Goal: Task Accomplishment & Management: Manage account settings

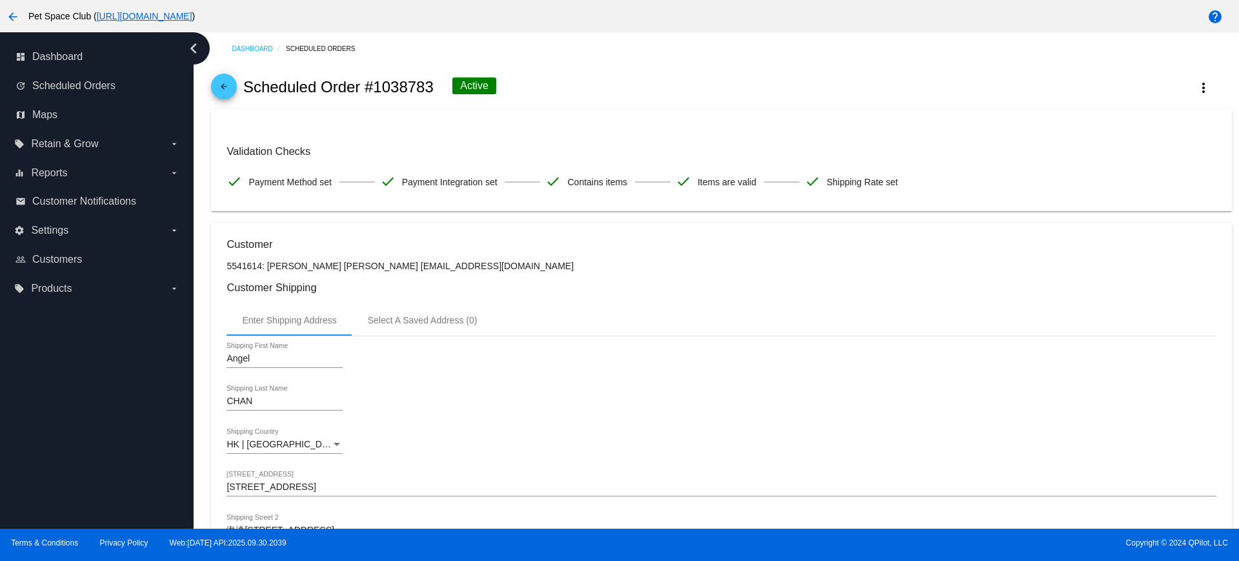
scroll to position [565, 0]
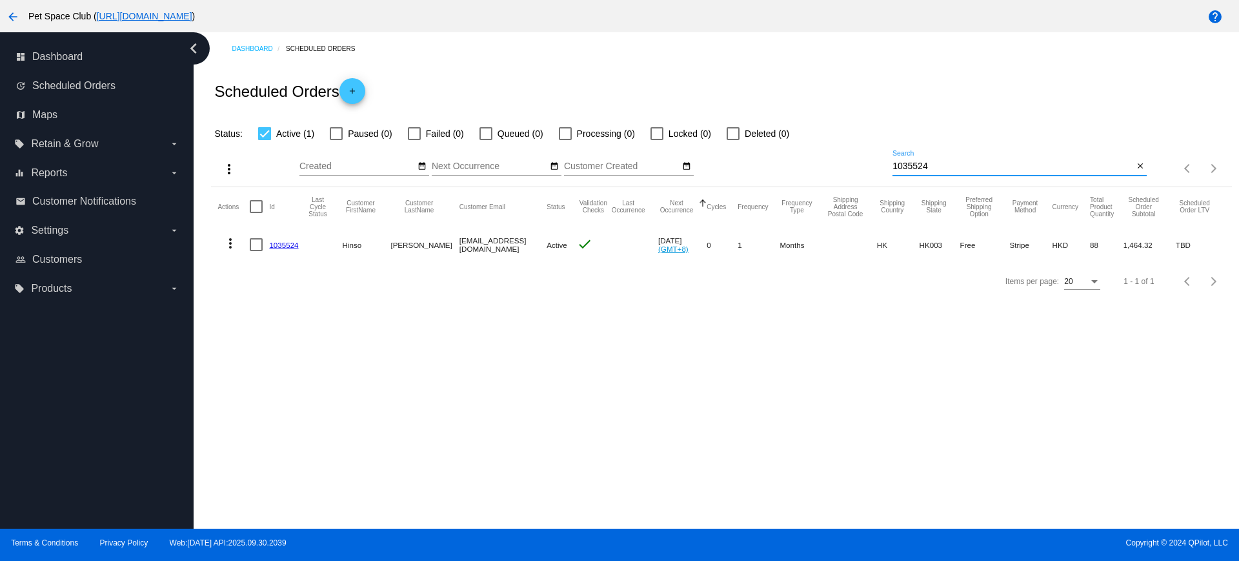
drag, startPoint x: 950, startPoint y: 163, endPoint x: 856, endPoint y: 161, distance: 94.2
click at [856, 161] on div "more_vert Oct Jan Feb Mar [DATE]" at bounding box center [721, 164] width 1020 height 46
paste input "832426"
type input "832426"
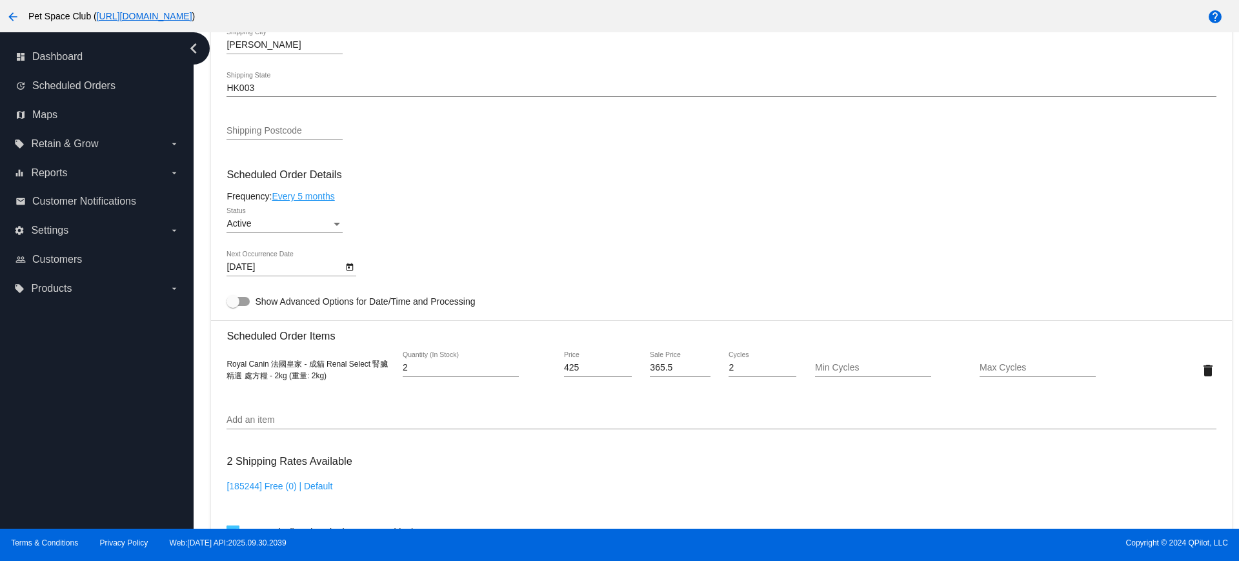
scroll to position [645, 0]
click at [348, 263] on icon "Open calendar" at bounding box center [349, 267] width 7 height 8
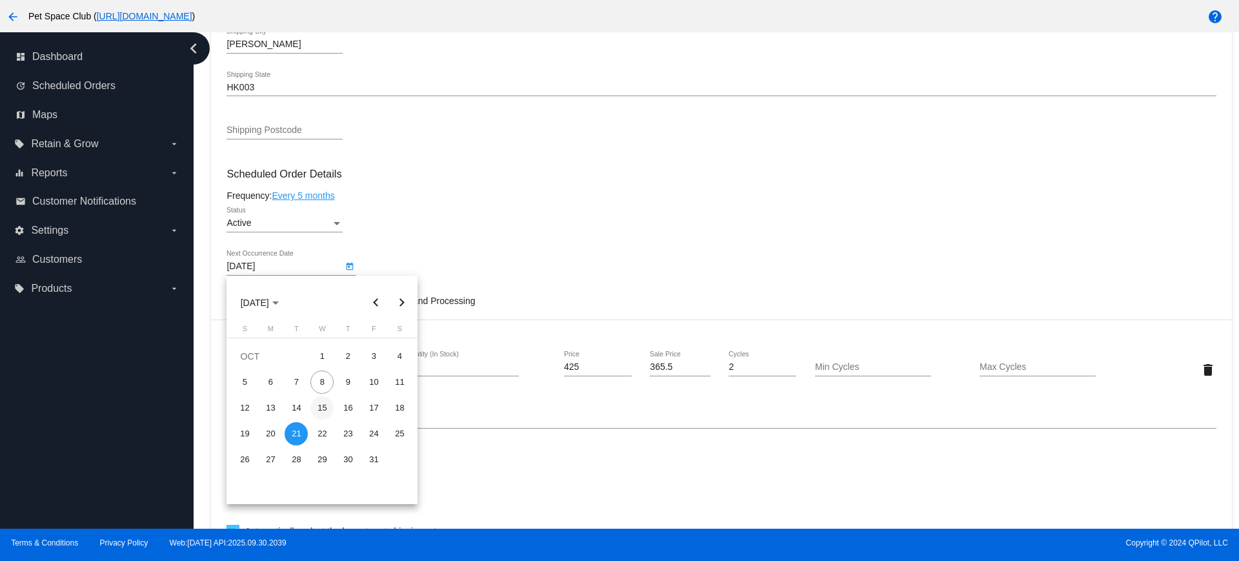
click at [323, 404] on div "15" at bounding box center [321, 407] width 23 height 23
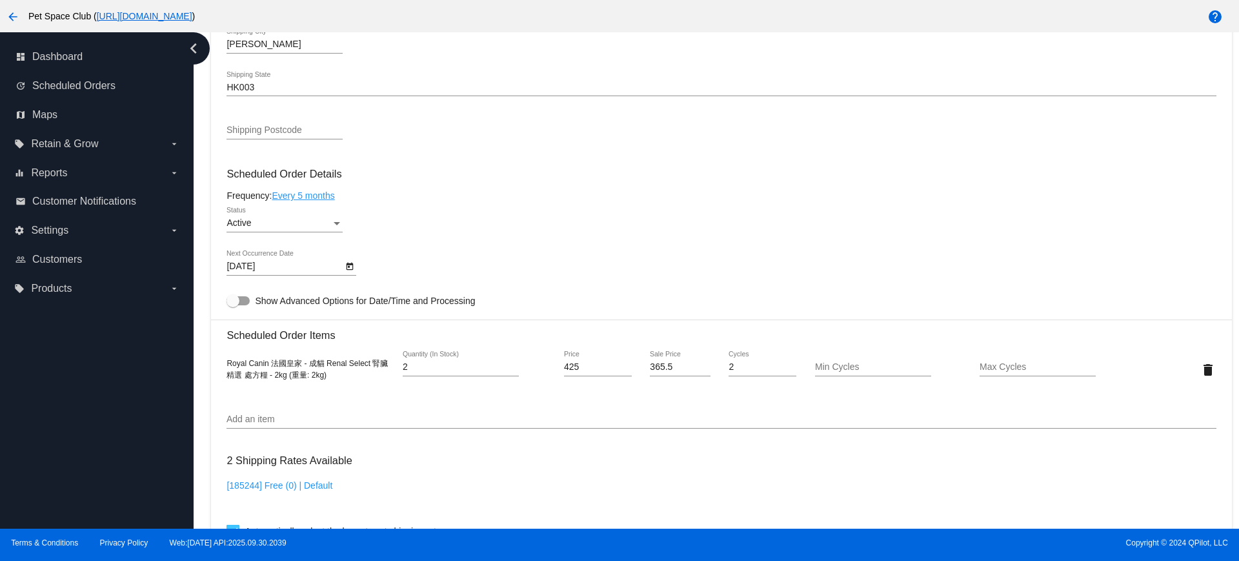
click at [97, 383] on div "dashboard Dashboard update Scheduled Orders map Maps local_offer Retain & Grow …" at bounding box center [97, 280] width 194 height 496
drag, startPoint x: 112, startPoint y: 370, endPoint x: 126, endPoint y: 372, distance: 14.3
click at [112, 370] on div "dashboard Dashboard update Scheduled Orders map Maps local_offer Retain & Grow …" at bounding box center [97, 280] width 194 height 496
click at [347, 268] on icon "Open calendar" at bounding box center [349, 266] width 9 height 15
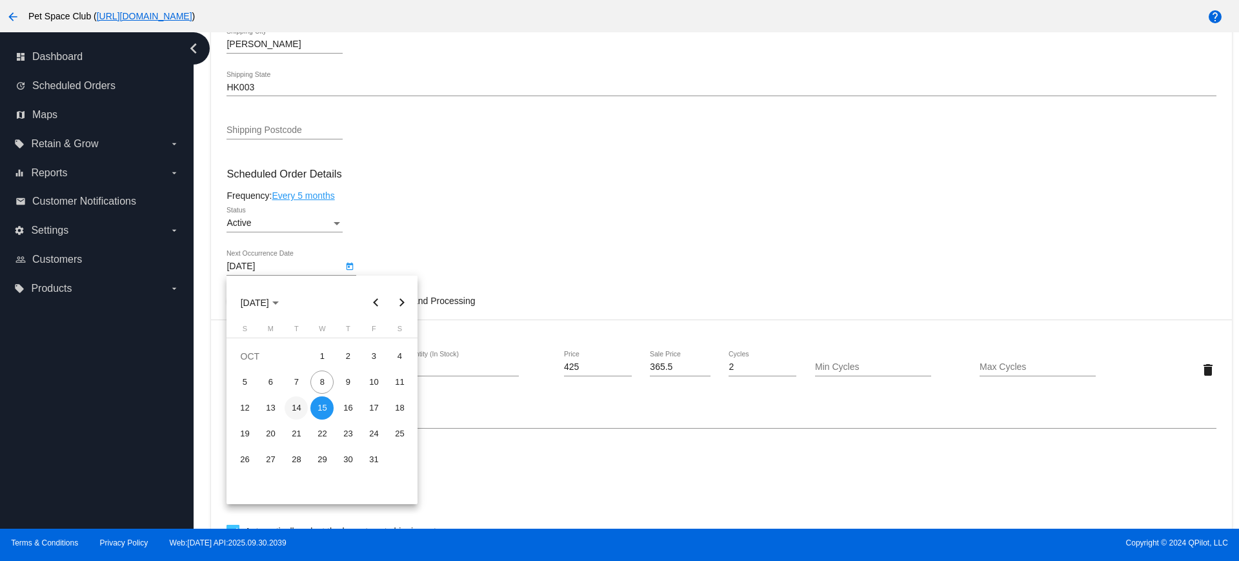
click at [296, 406] on div "14" at bounding box center [296, 407] width 23 height 23
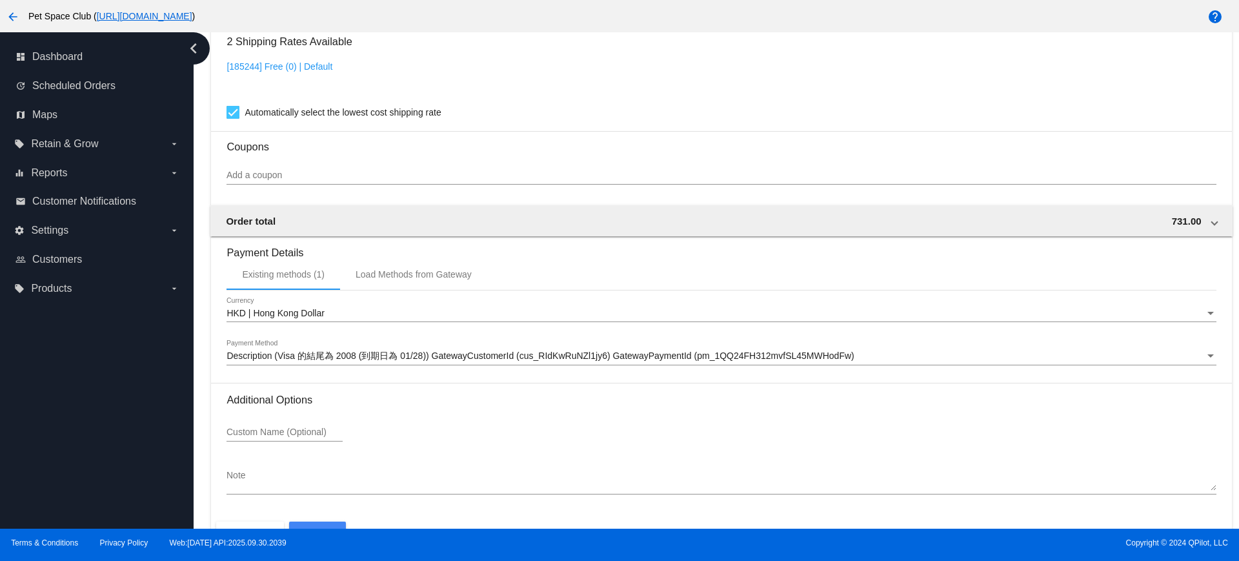
scroll to position [1101, 0]
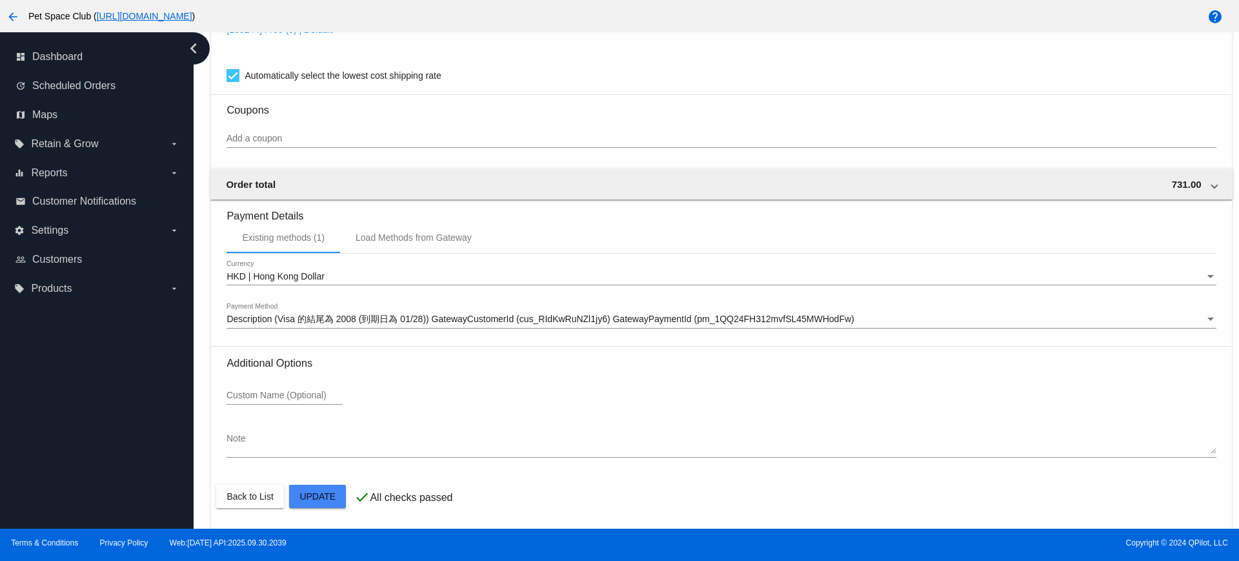
click at [485, 405] on div "Custom Name (Optional)" at bounding box center [720, 397] width 989 height 37
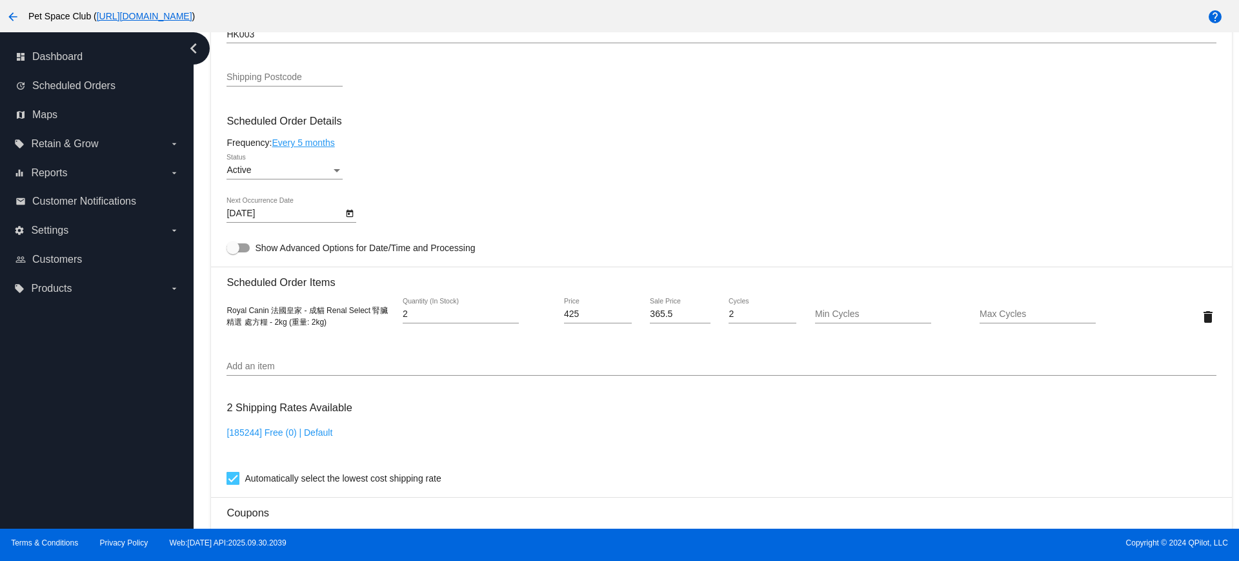
scroll to position [617, 0]
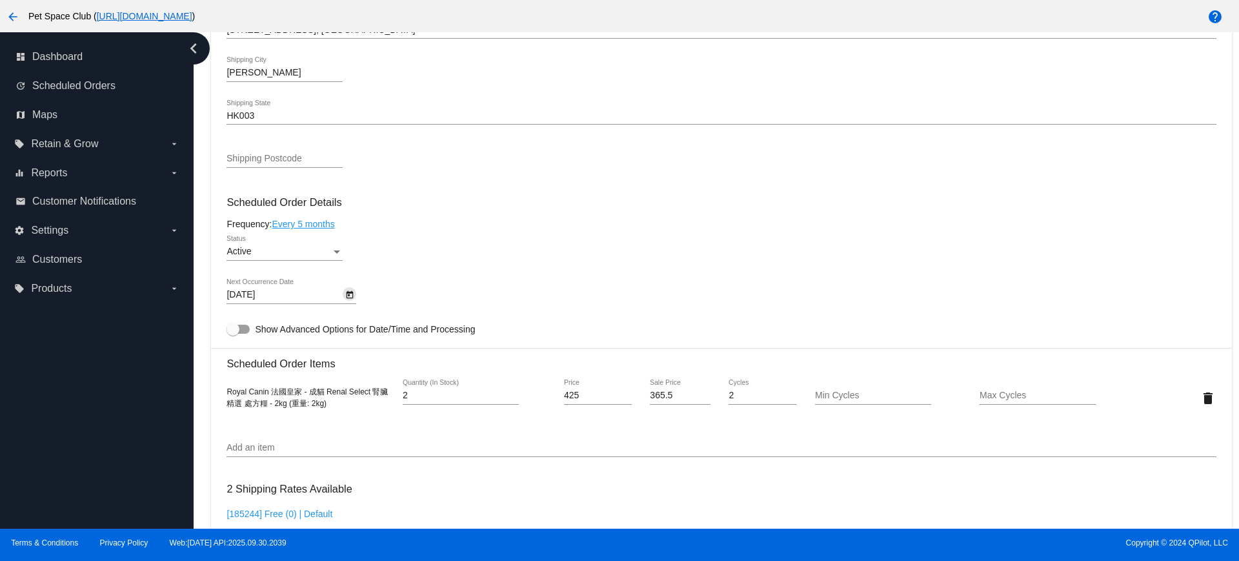
click at [349, 297] on icon "Open calendar" at bounding box center [349, 294] width 9 height 15
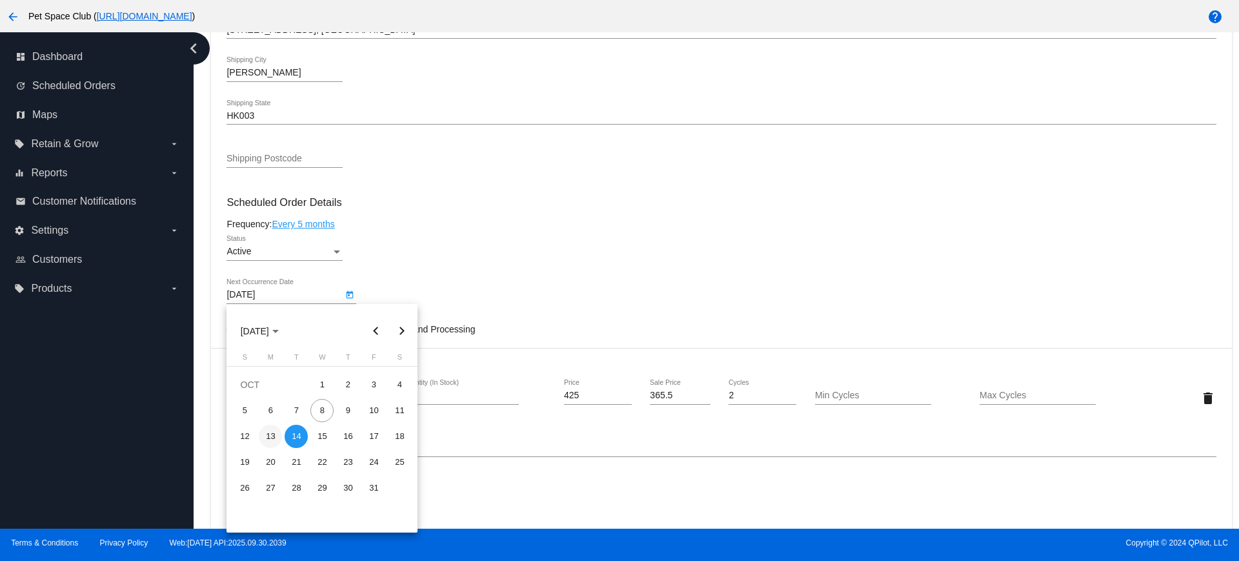
click at [267, 430] on div "13" at bounding box center [270, 436] width 23 height 23
type input "10/13/2025"
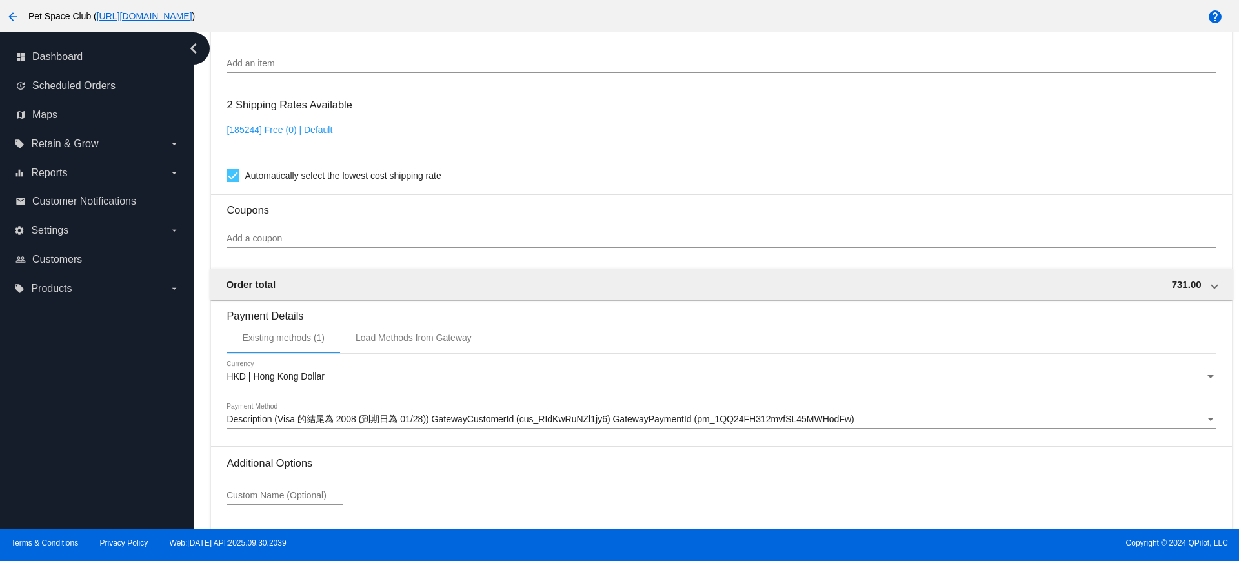
scroll to position [1101, 0]
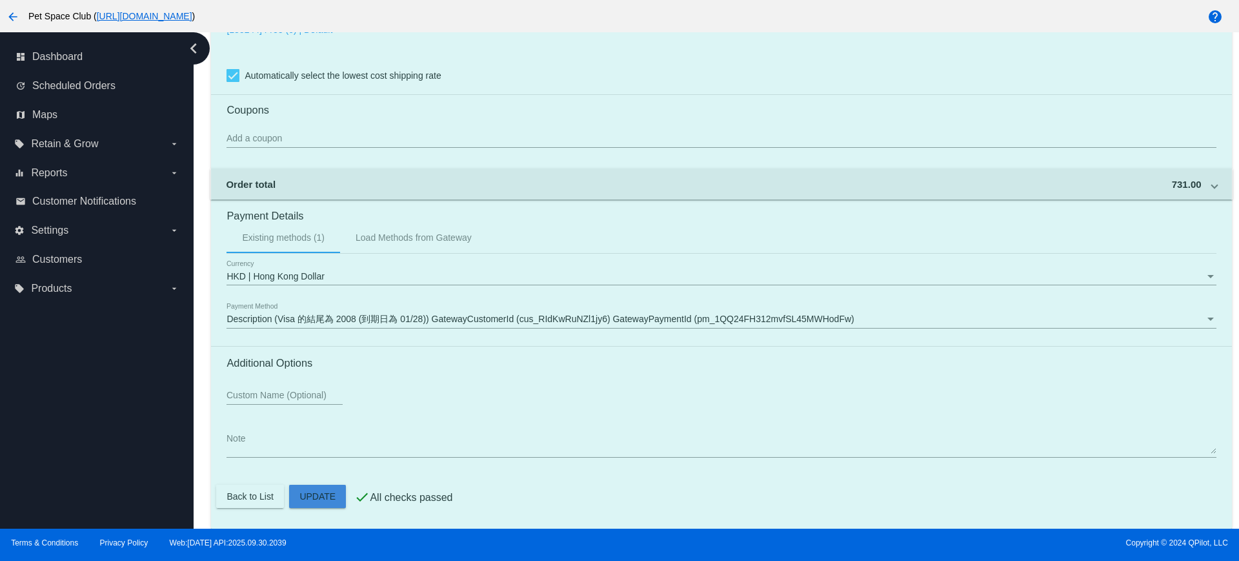
drag, startPoint x: 318, startPoint y: 489, endPoint x: 403, endPoint y: 402, distance: 121.4
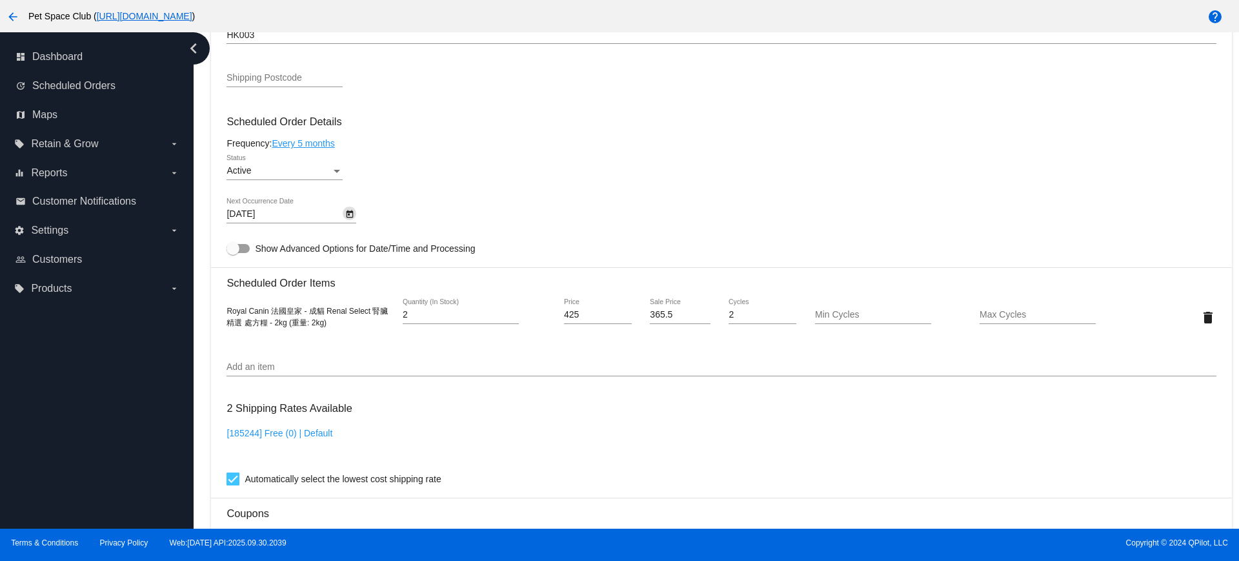
scroll to position [617, 0]
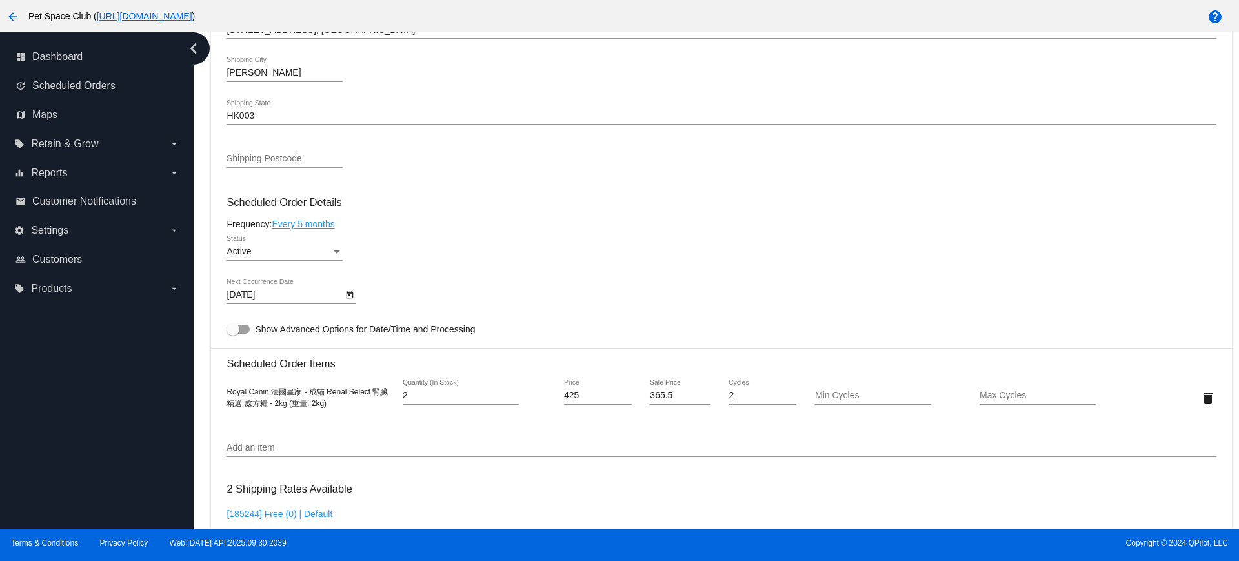
click at [134, 356] on div "dashboard Dashboard update Scheduled Orders map Maps local_offer Retain & Grow …" at bounding box center [97, 280] width 194 height 496
click at [1150, 222] on div "Frequency: Every 5 months" at bounding box center [720, 224] width 989 height 10
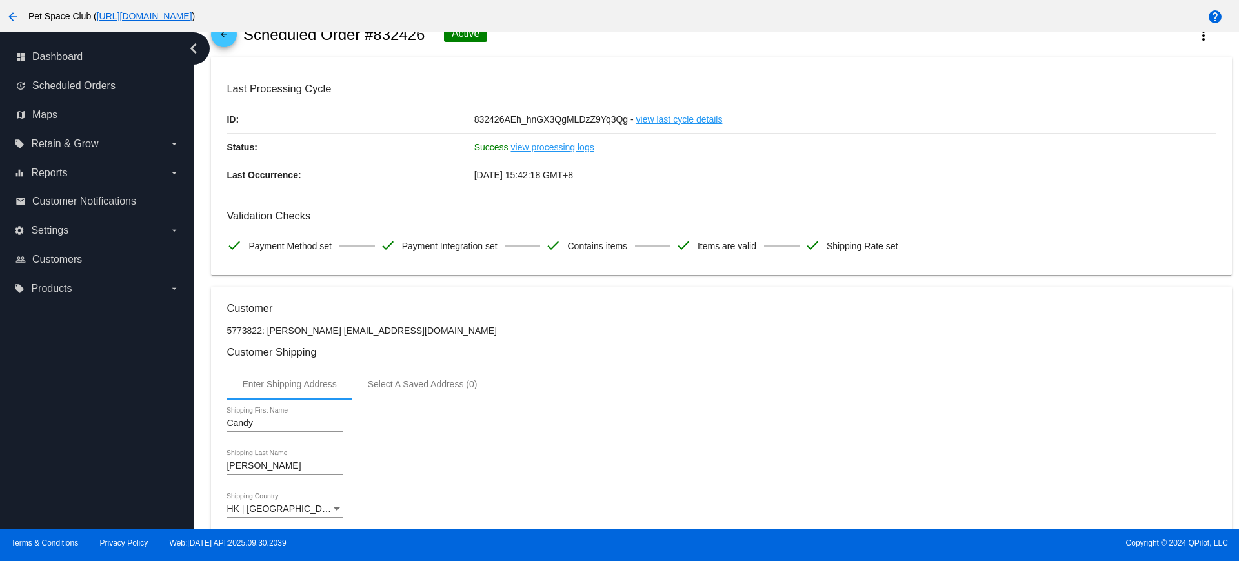
scroll to position [0, 0]
